Goal: Information Seeking & Learning: Learn about a topic

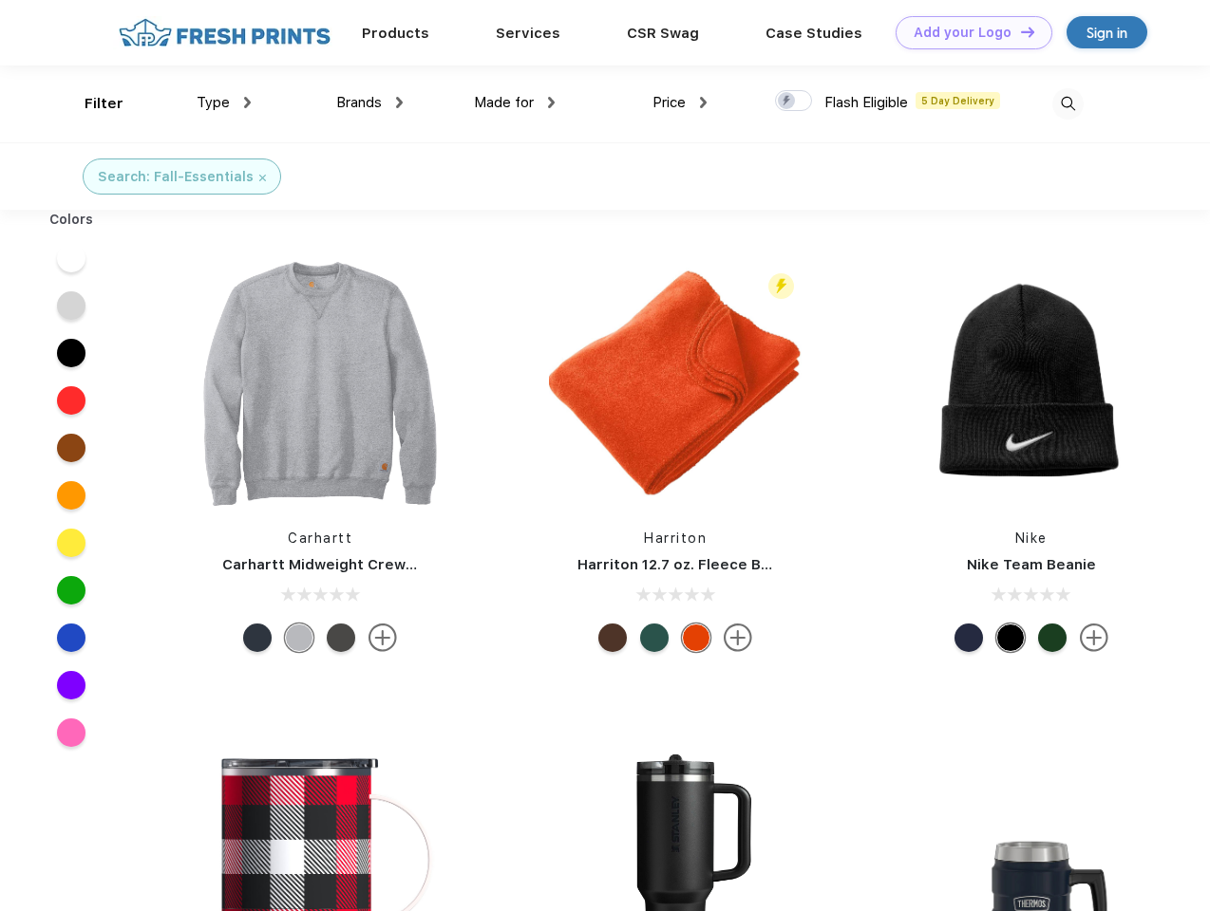
click at [966, 32] on link "Add your Logo Design Tool" at bounding box center [973, 32] width 157 height 33
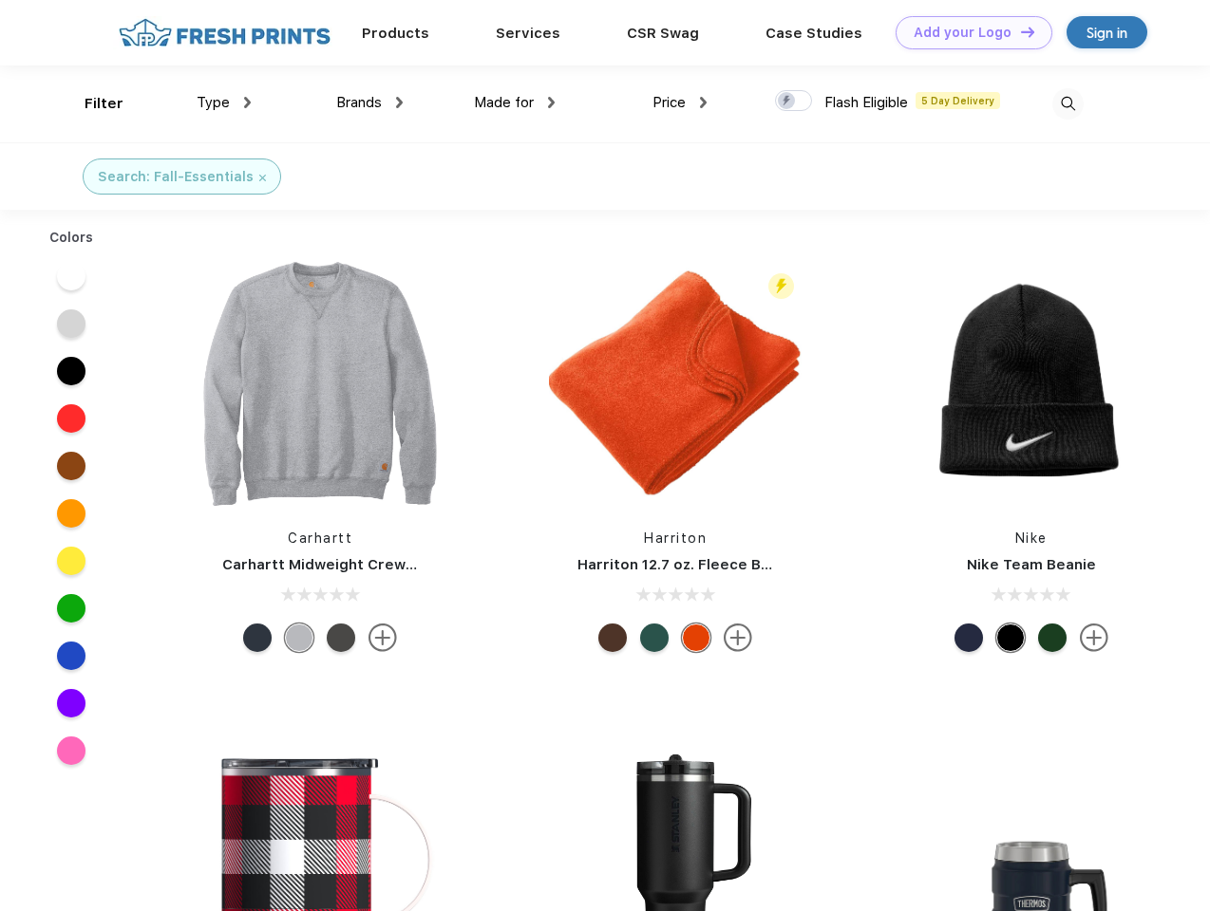
click at [0, 0] on div "Design Tool" at bounding box center [0, 0] width 0 height 0
click at [1019, 31] on link "Add your Logo Design Tool" at bounding box center [973, 32] width 157 height 33
click at [91, 103] on div "Filter" at bounding box center [103, 104] width 39 height 22
click at [224, 103] on span "Type" at bounding box center [213, 102] width 33 height 17
click at [369, 103] on span "Brands" at bounding box center [359, 102] width 46 height 17
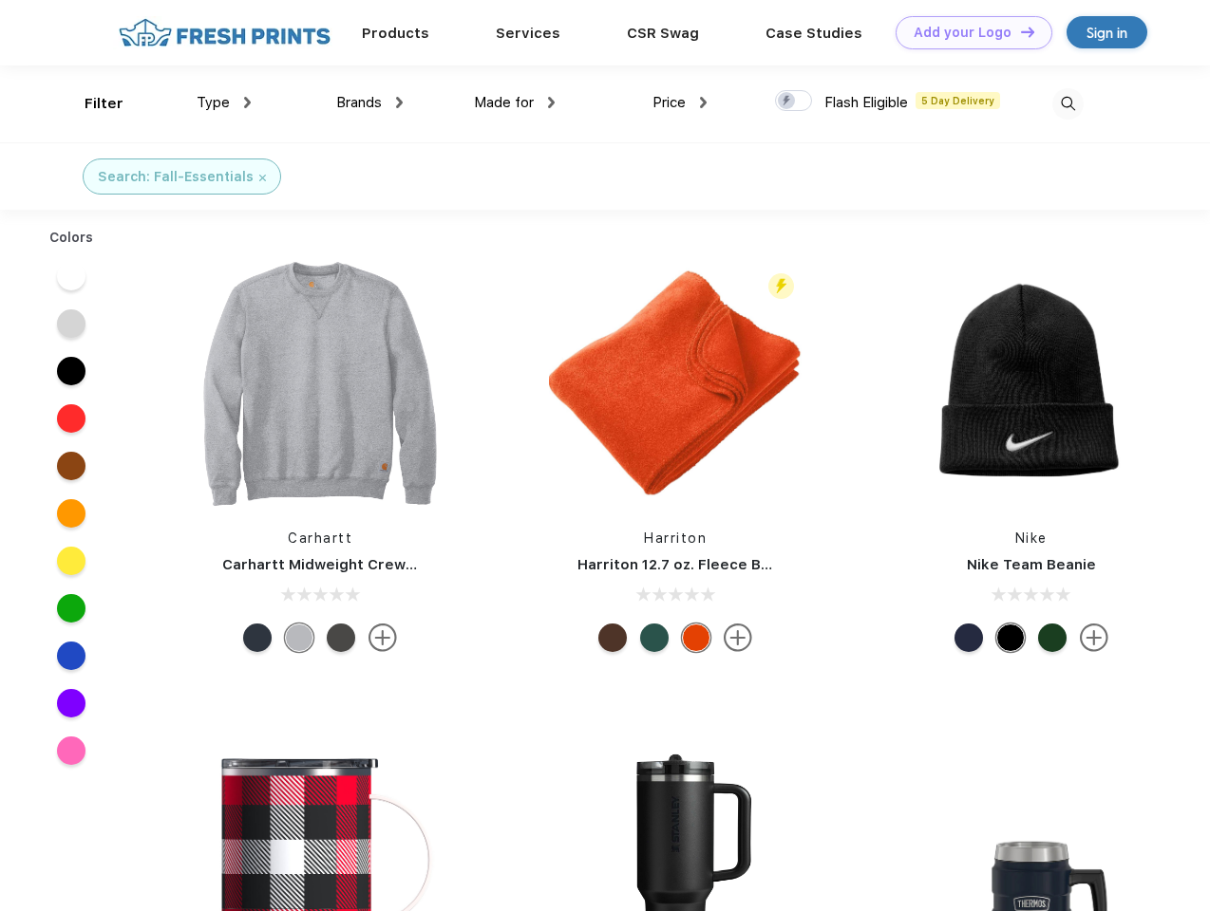
click at [515, 103] on span "Made for" at bounding box center [504, 102] width 60 height 17
click at [680, 103] on span "Price" at bounding box center [668, 102] width 33 height 17
click at [794, 102] on div at bounding box center [793, 100] width 37 height 21
click at [787, 102] on input "checkbox" at bounding box center [781, 95] width 12 height 12
click at [1067, 103] on img at bounding box center [1067, 103] width 31 height 31
